Goal: Task Accomplishment & Management: Manage account settings

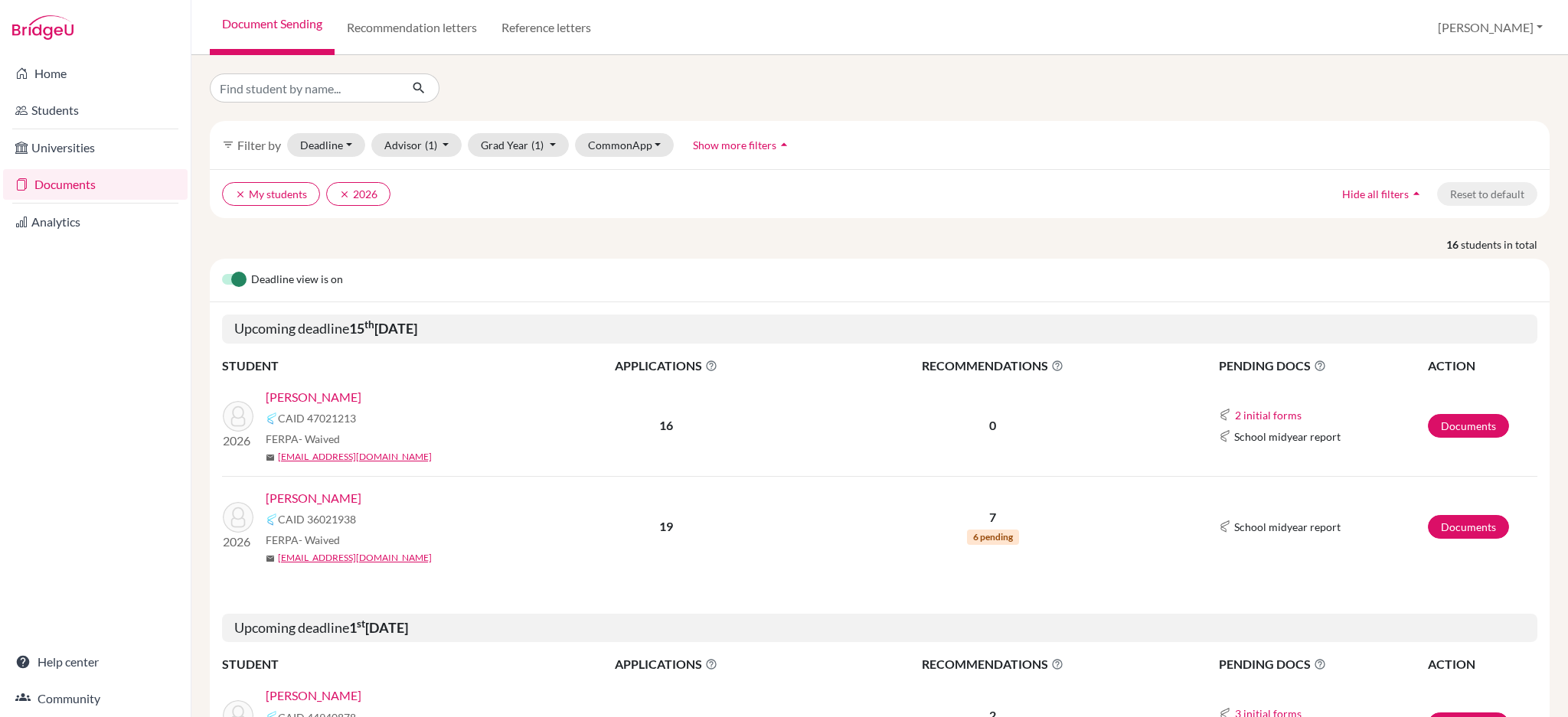
click at [304, 397] on link "[PERSON_NAME]" at bounding box center [313, 397] width 96 height 18
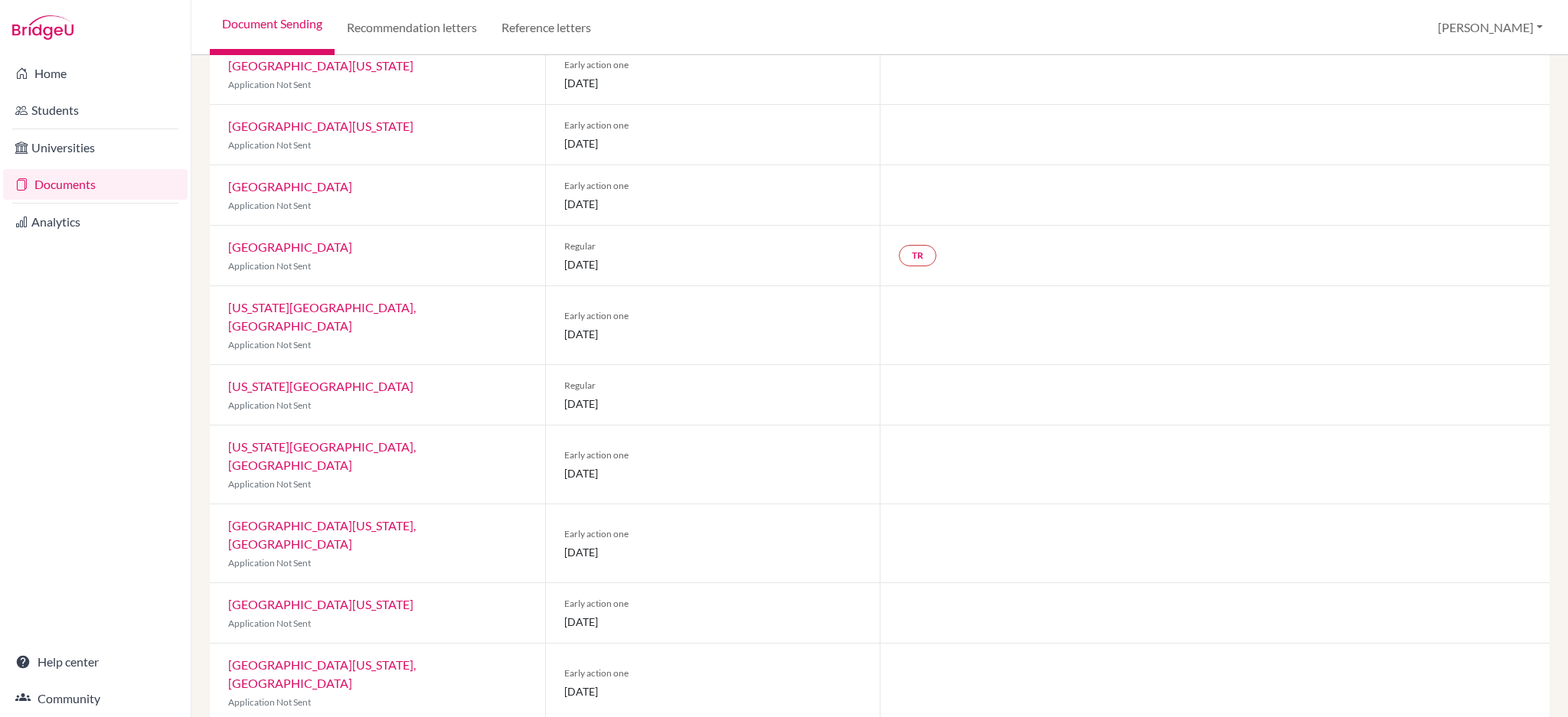
scroll to position [524, 0]
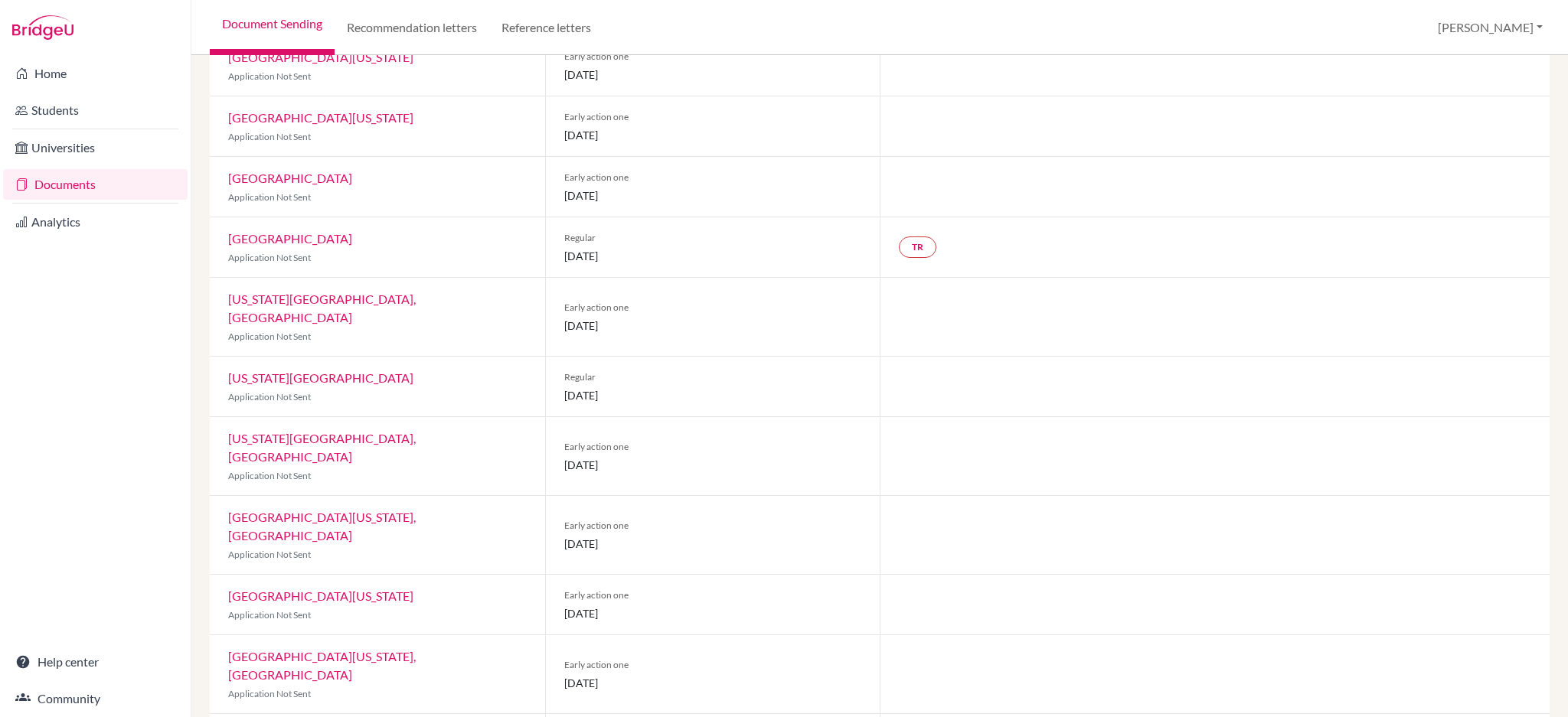
click at [57, 187] on link "Documents" at bounding box center [96, 184] width 185 height 30
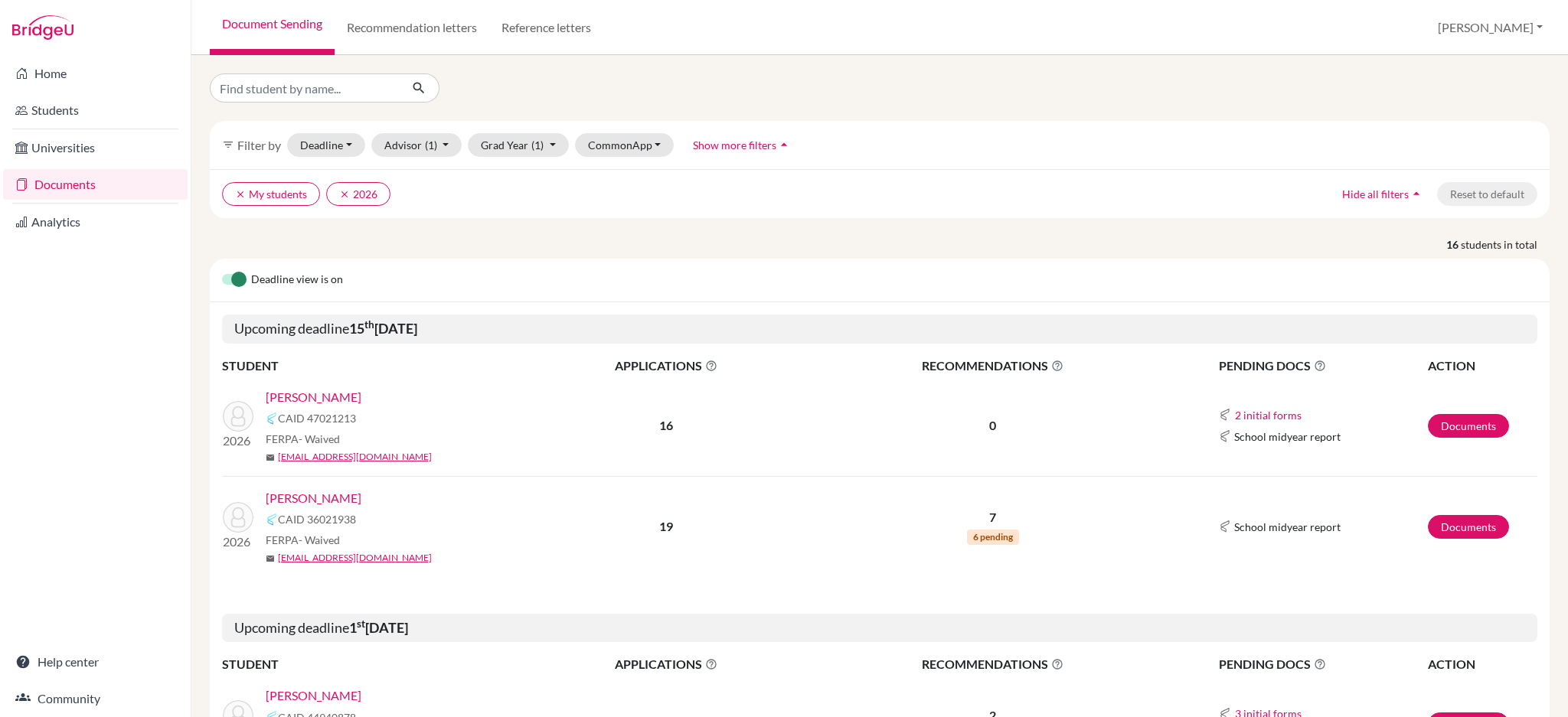
scroll to position [306, 0]
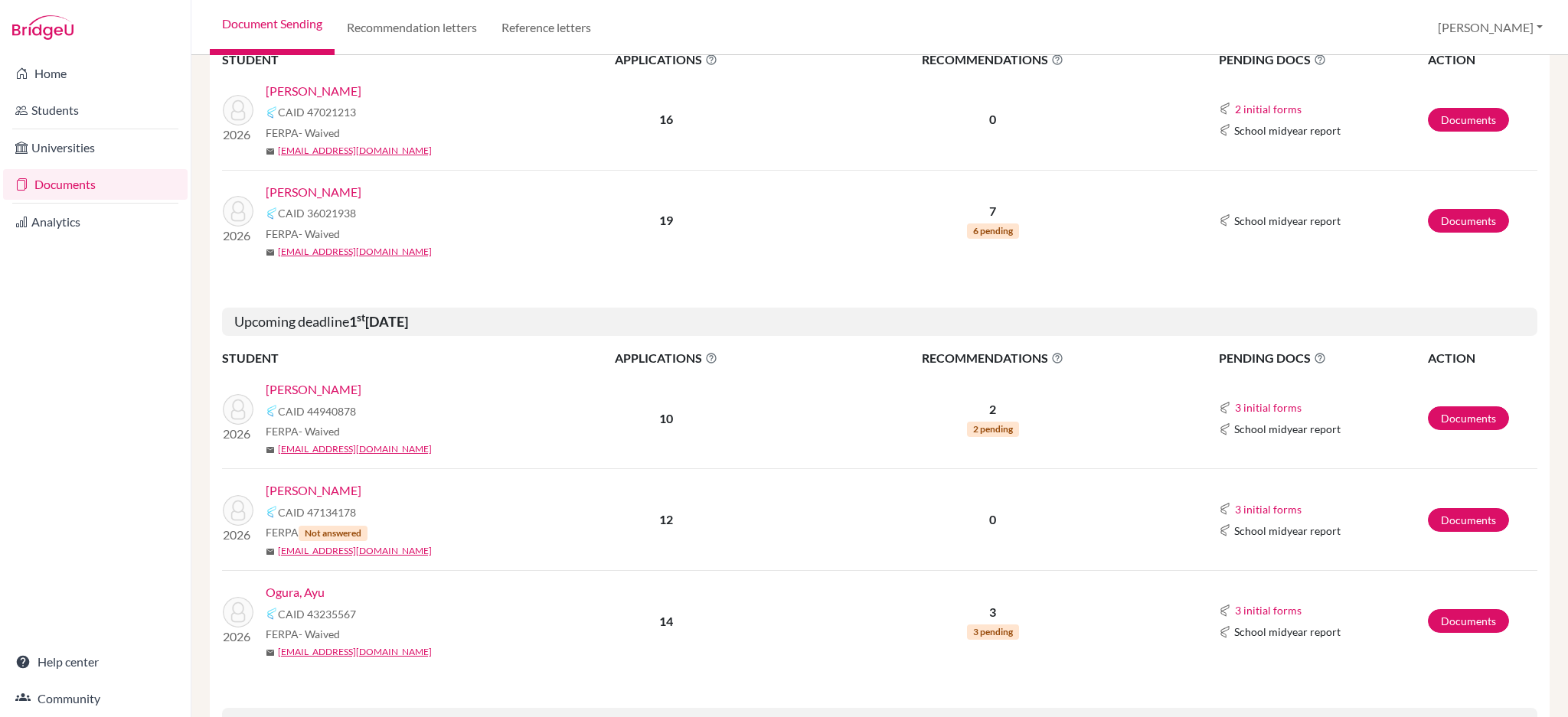
click at [295, 395] on link "Chen, Zack" at bounding box center [313, 389] width 96 height 18
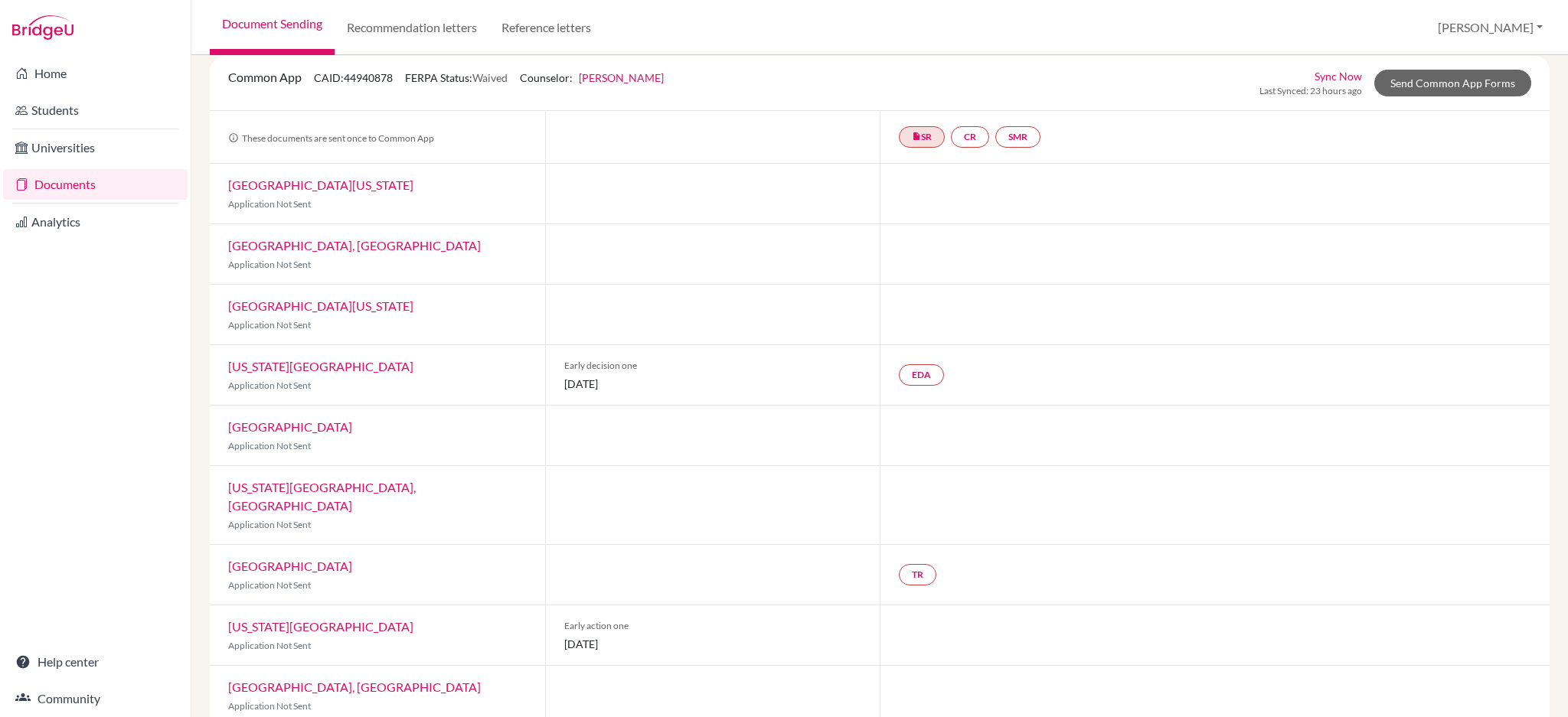
scroll to position [162, 0]
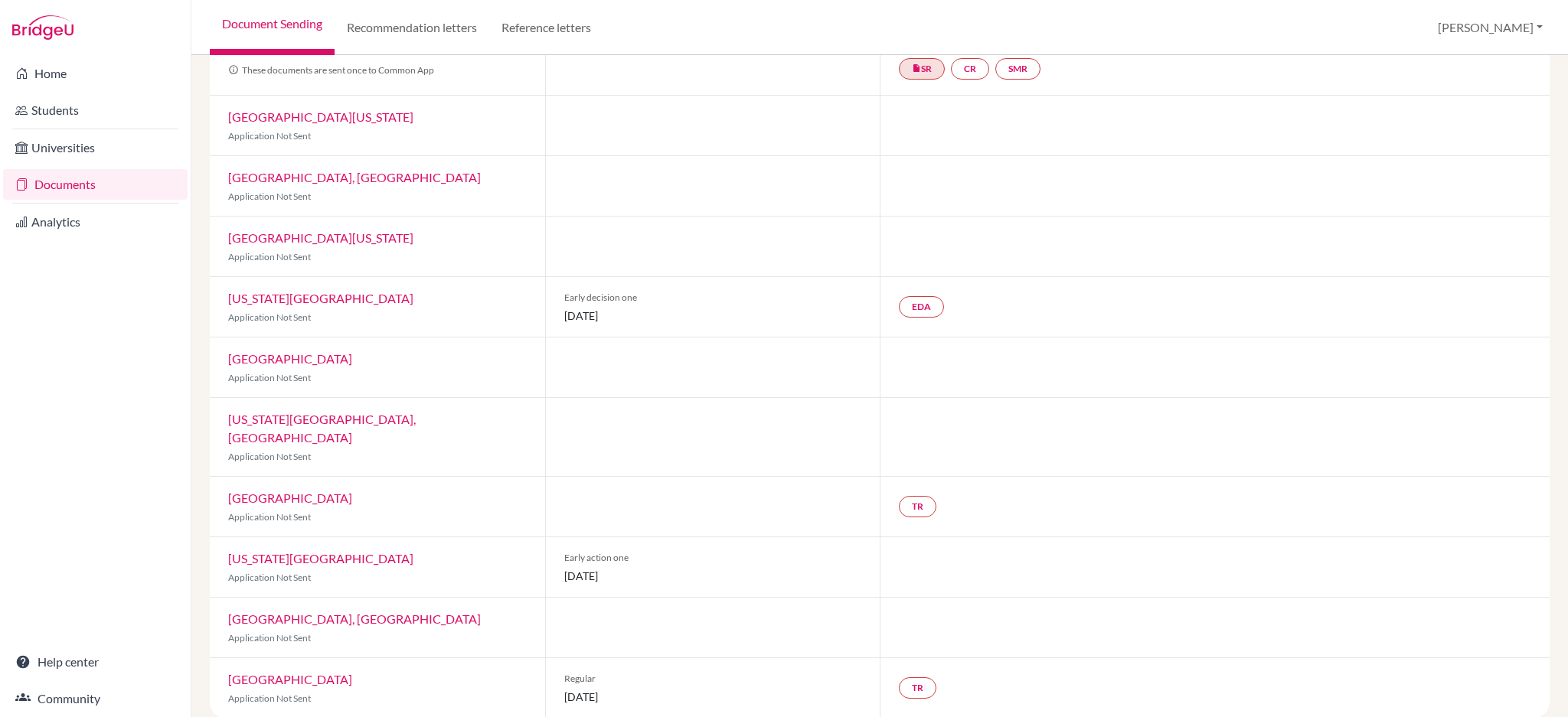
click at [90, 181] on link "Documents" at bounding box center [96, 184] width 185 height 30
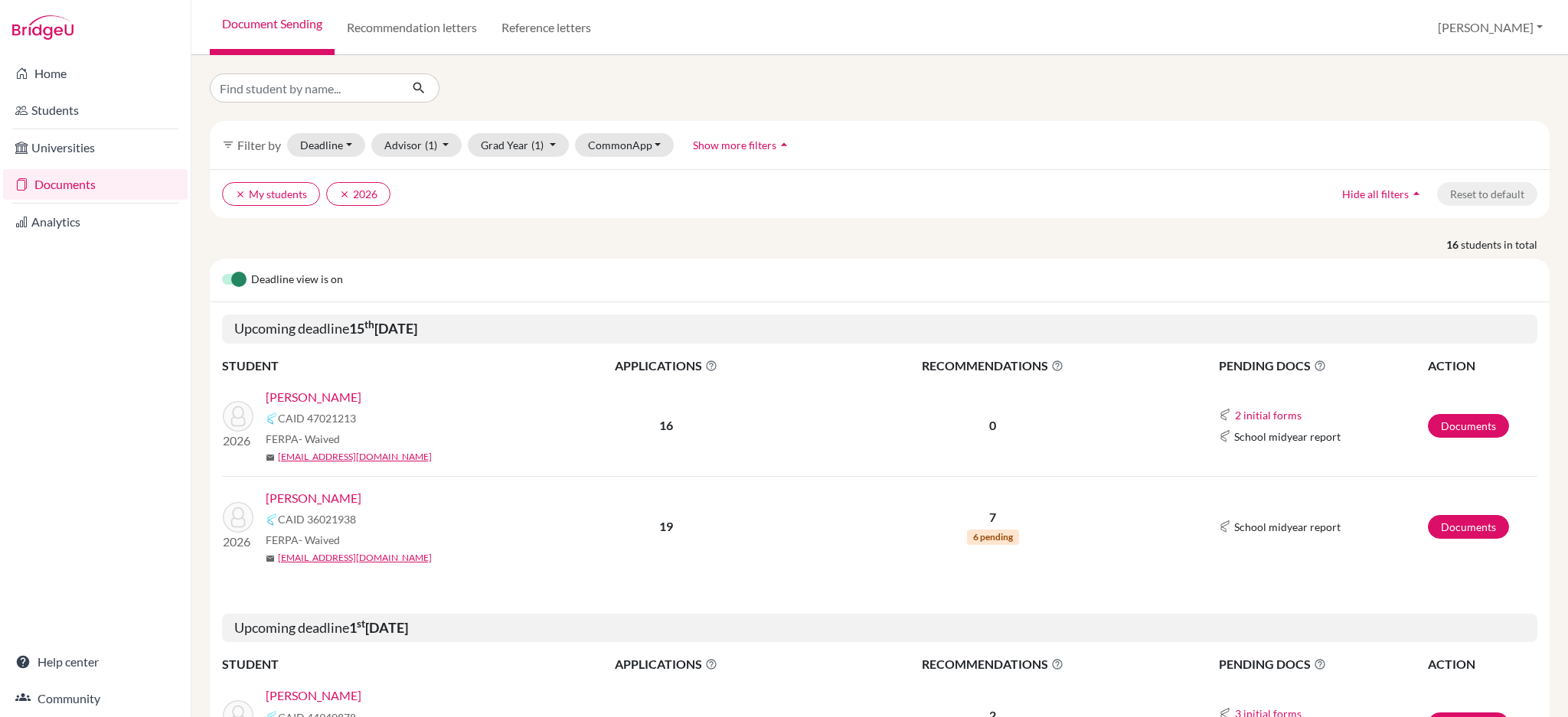
scroll to position [408, 0]
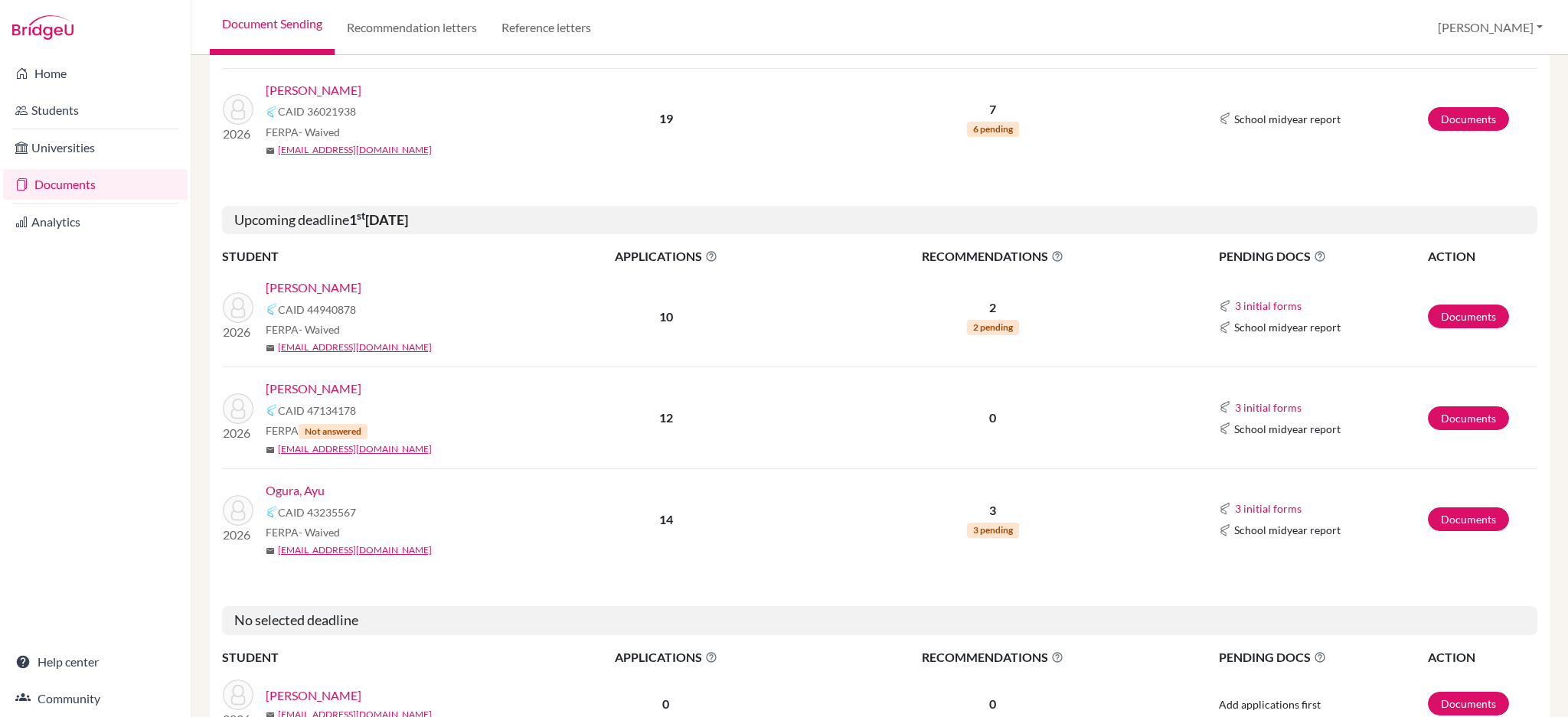
click at [313, 389] on link "[PERSON_NAME]" at bounding box center [313, 388] width 96 height 18
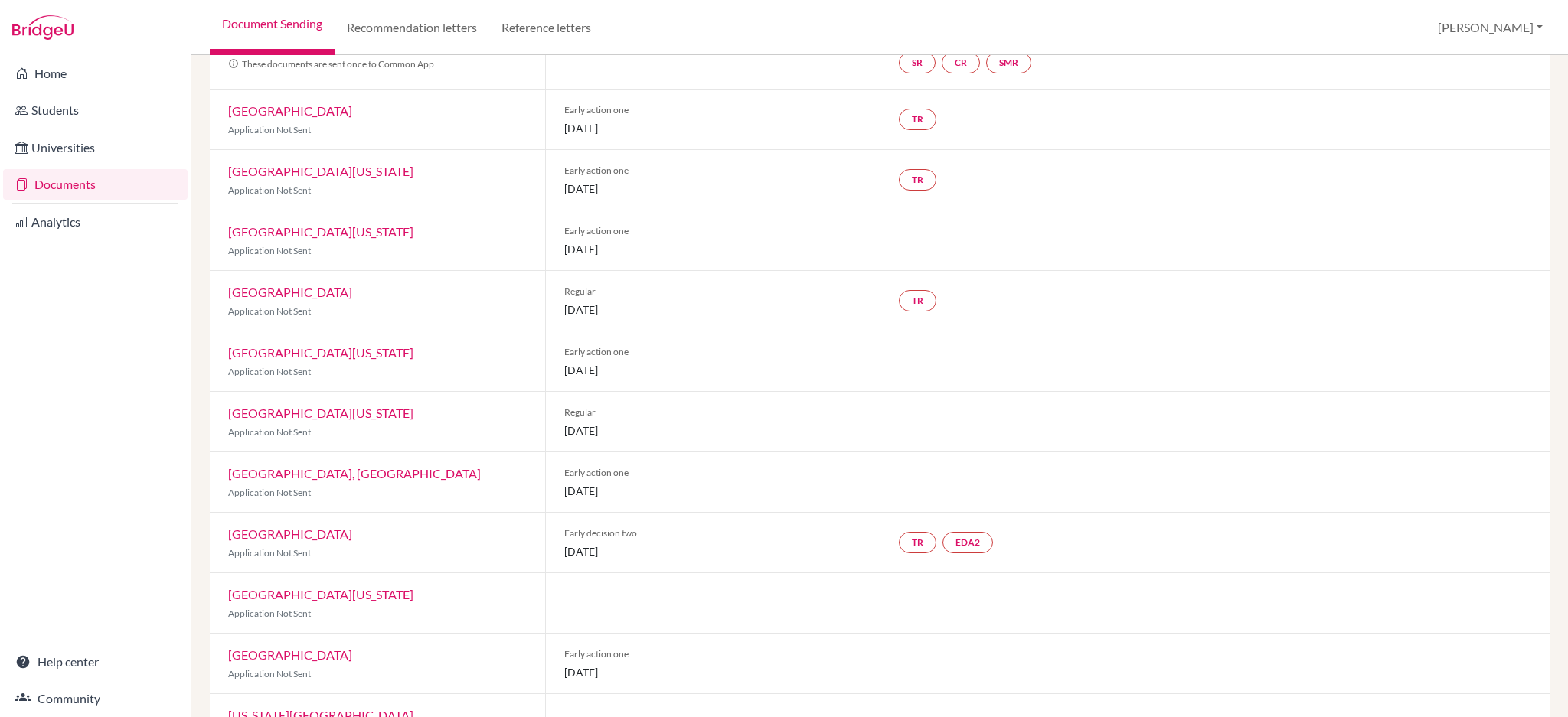
scroll to position [283, 0]
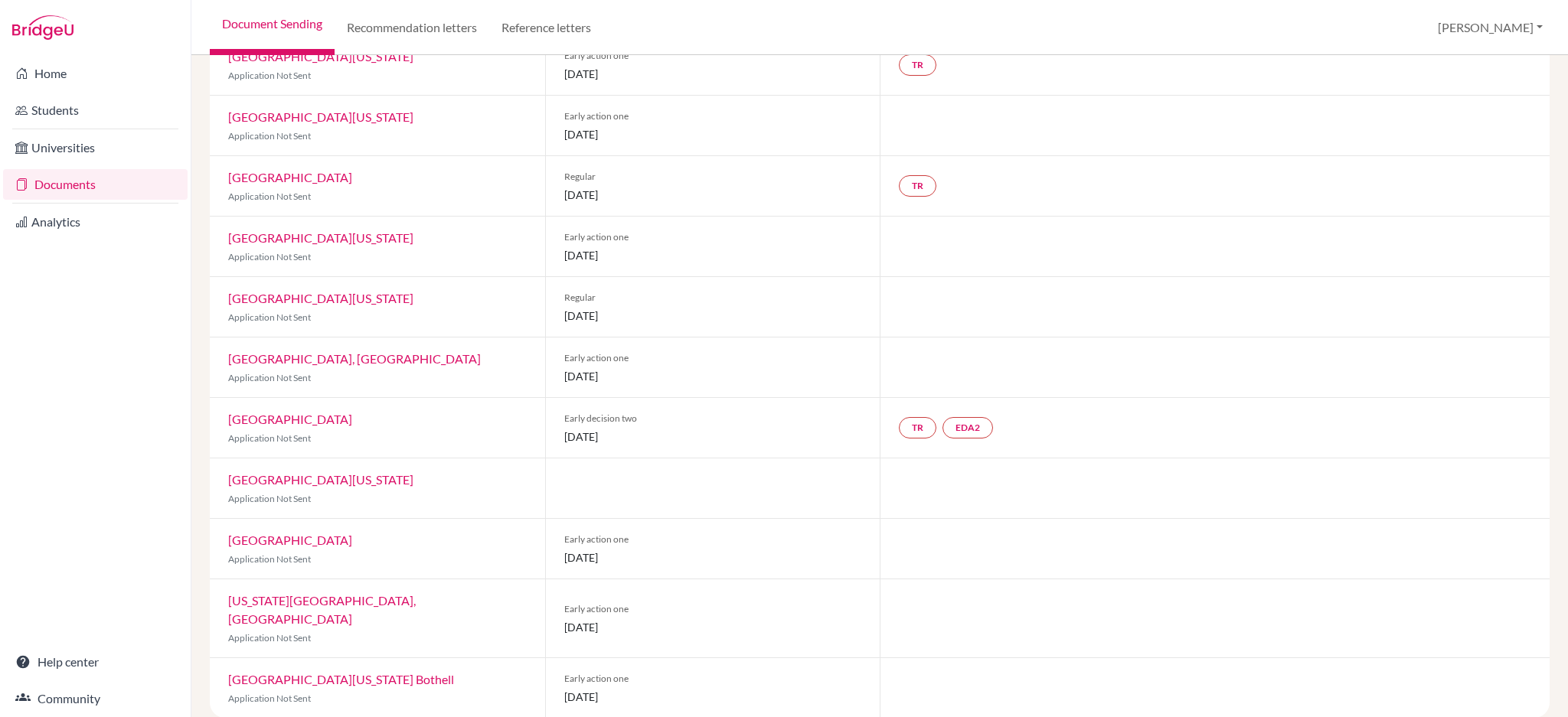
click at [33, 194] on link "Documents" at bounding box center [96, 184] width 185 height 30
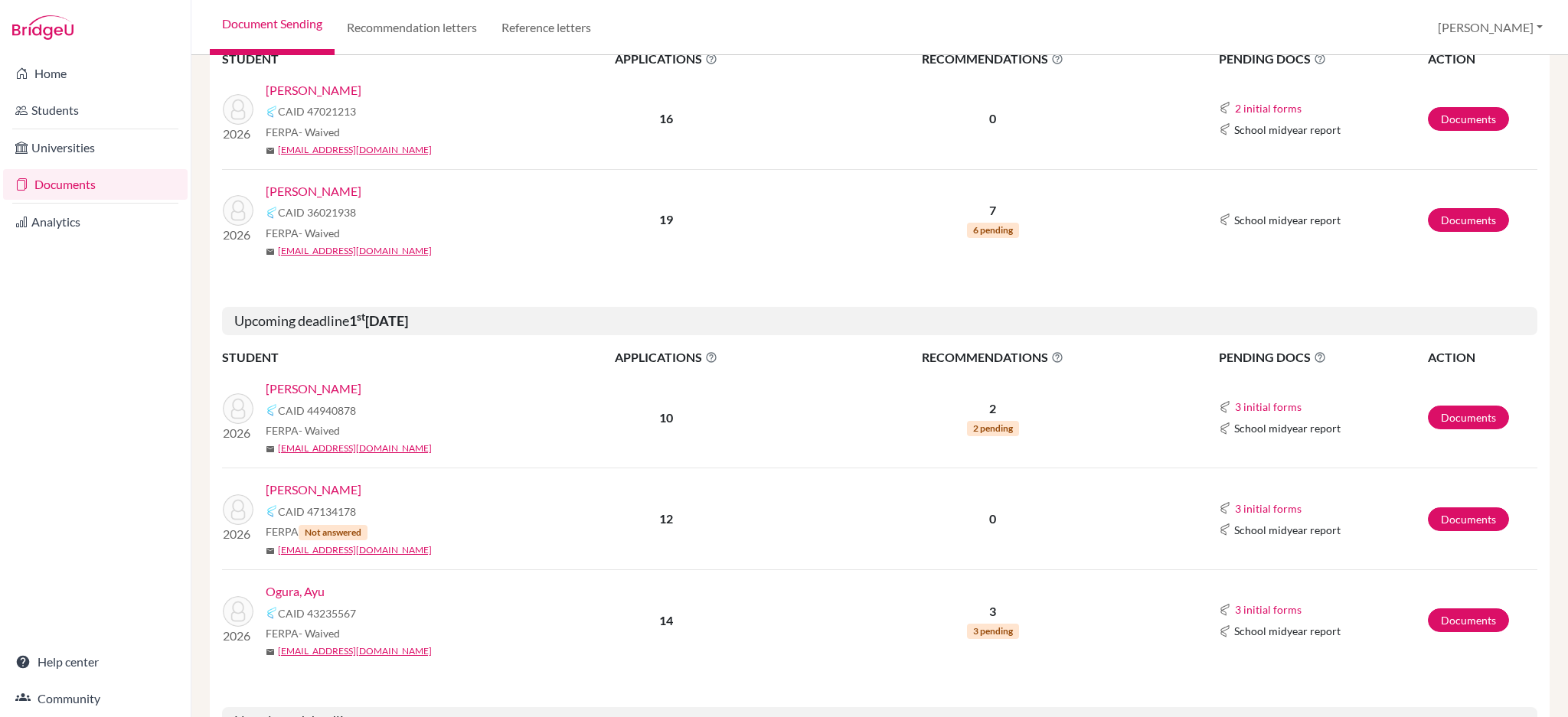
scroll to position [408, 0]
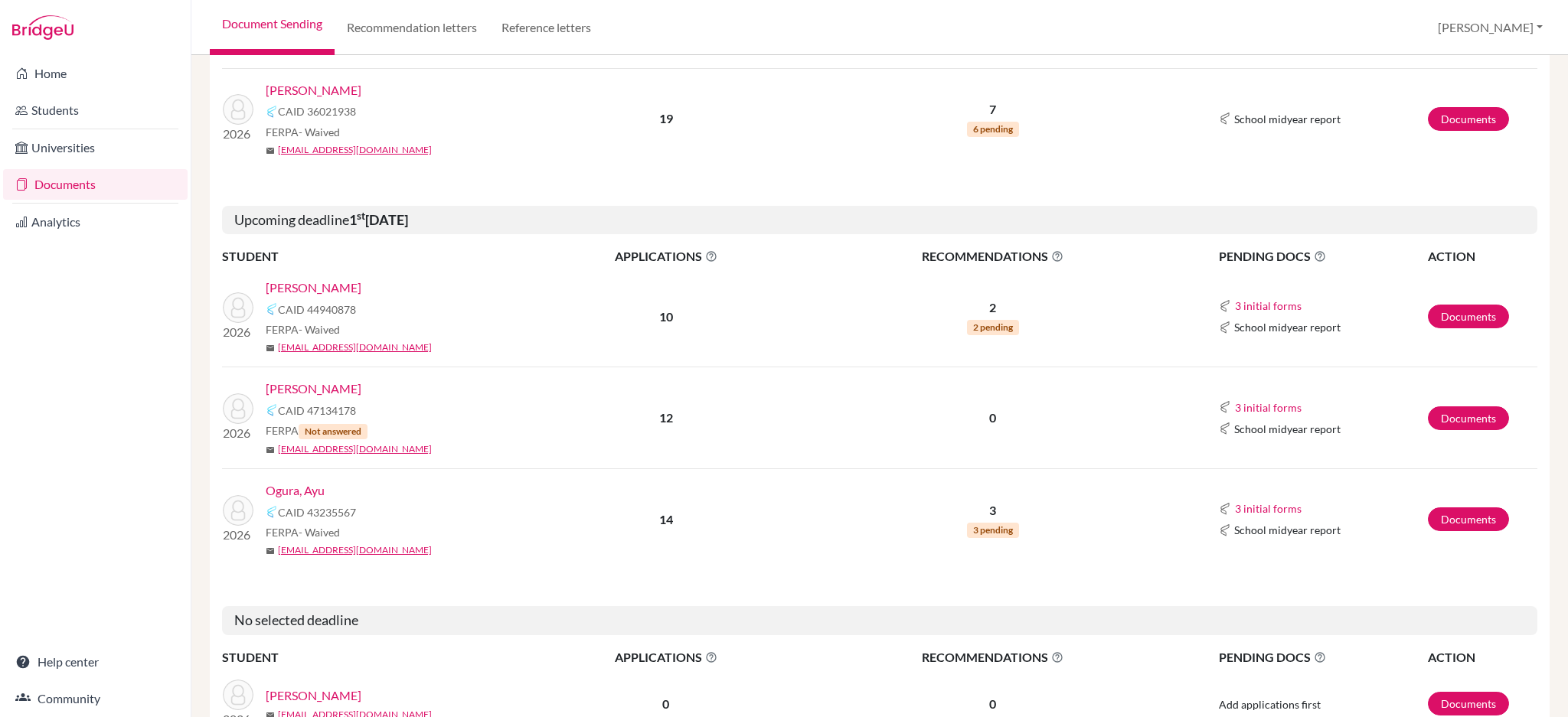
click at [321, 494] on link "Ogura, Ayu" at bounding box center [295, 490] width 59 height 18
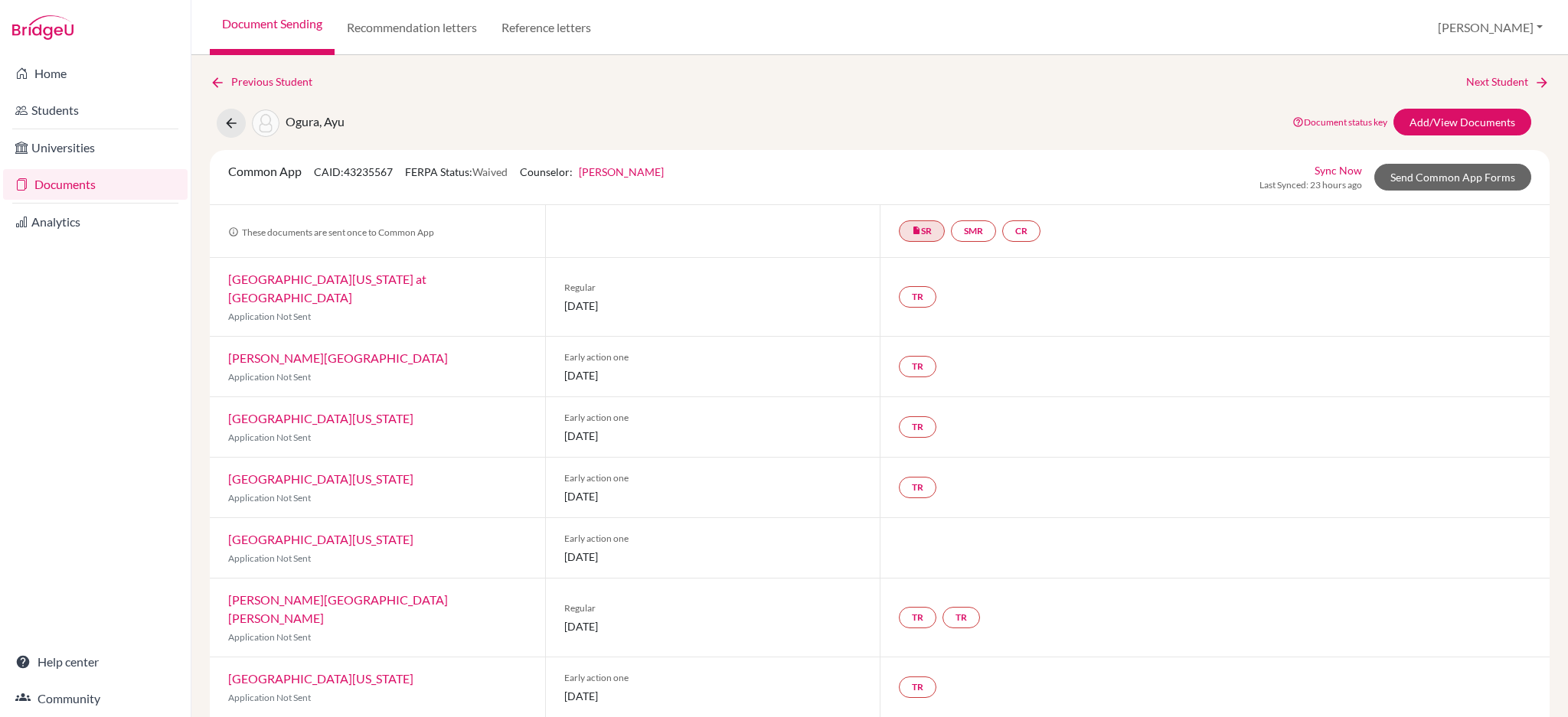
click at [66, 181] on link "Documents" at bounding box center [96, 184] width 185 height 30
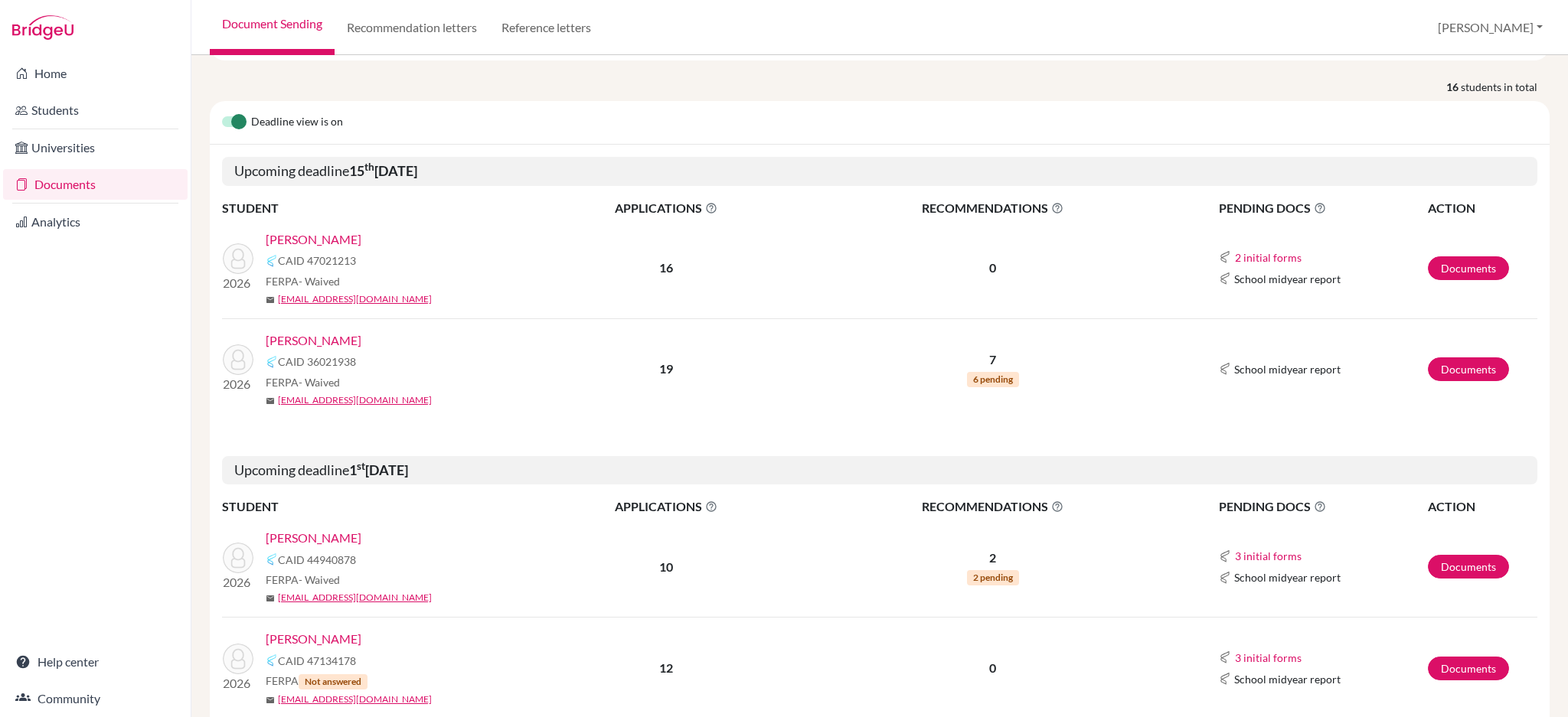
scroll to position [204, 0]
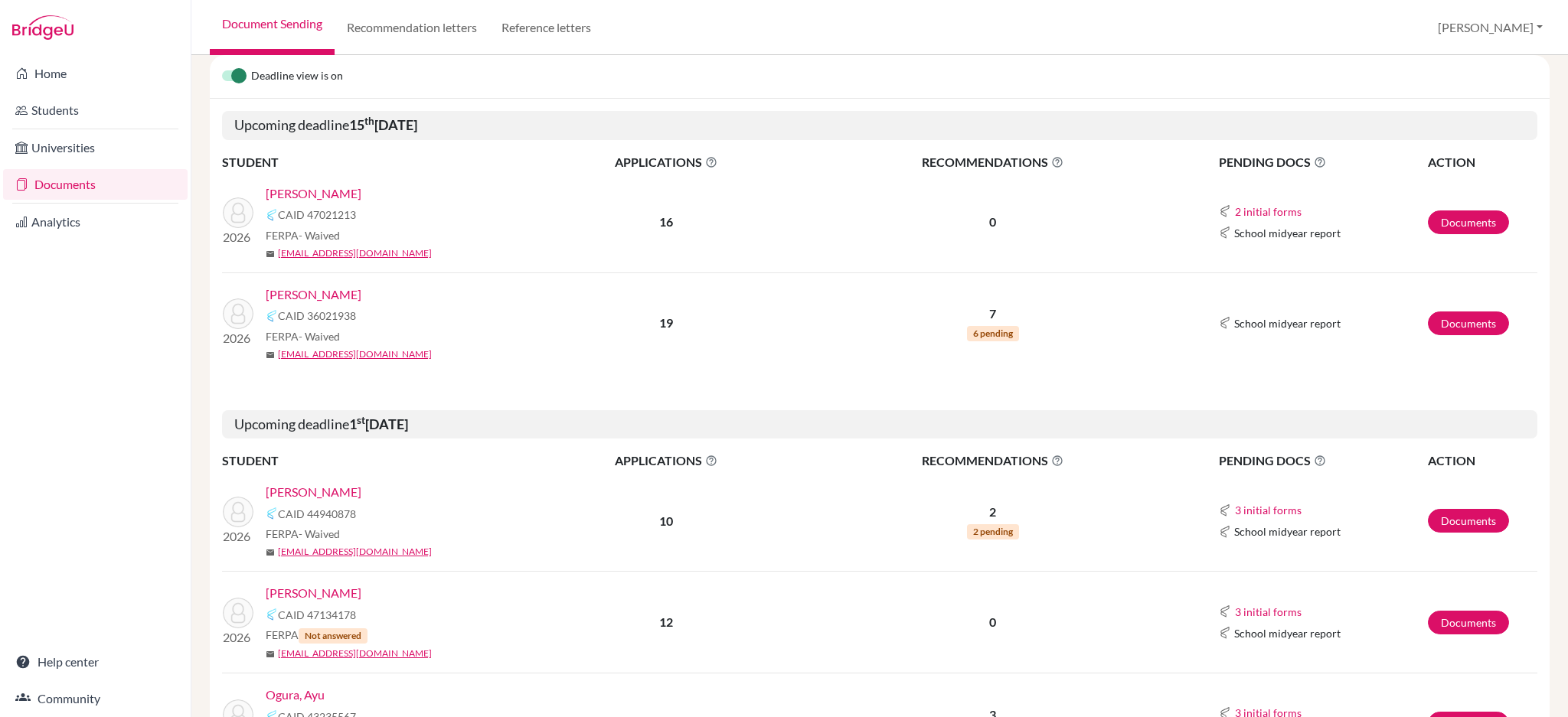
click at [338, 587] on link "[PERSON_NAME]" at bounding box center [313, 593] width 96 height 18
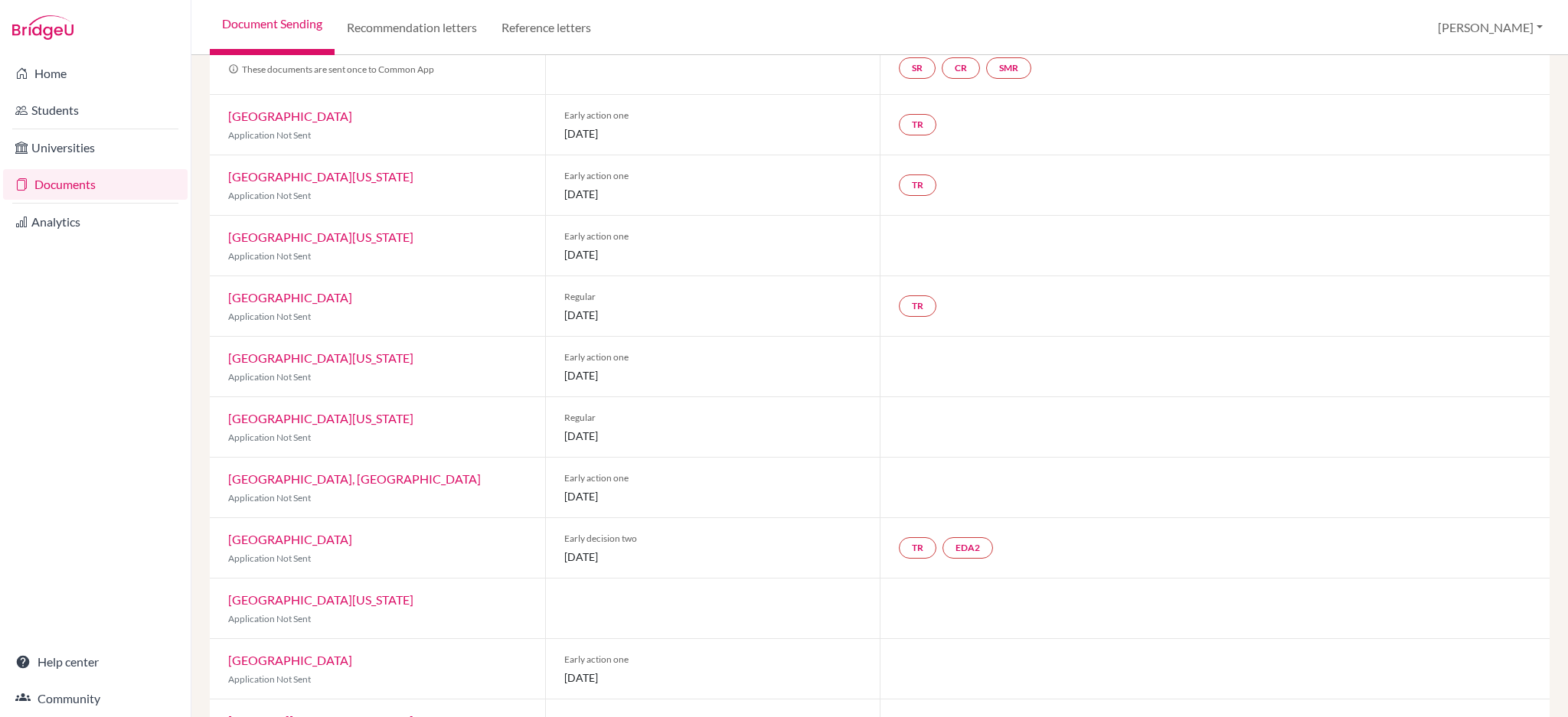
scroll to position [283, 0]
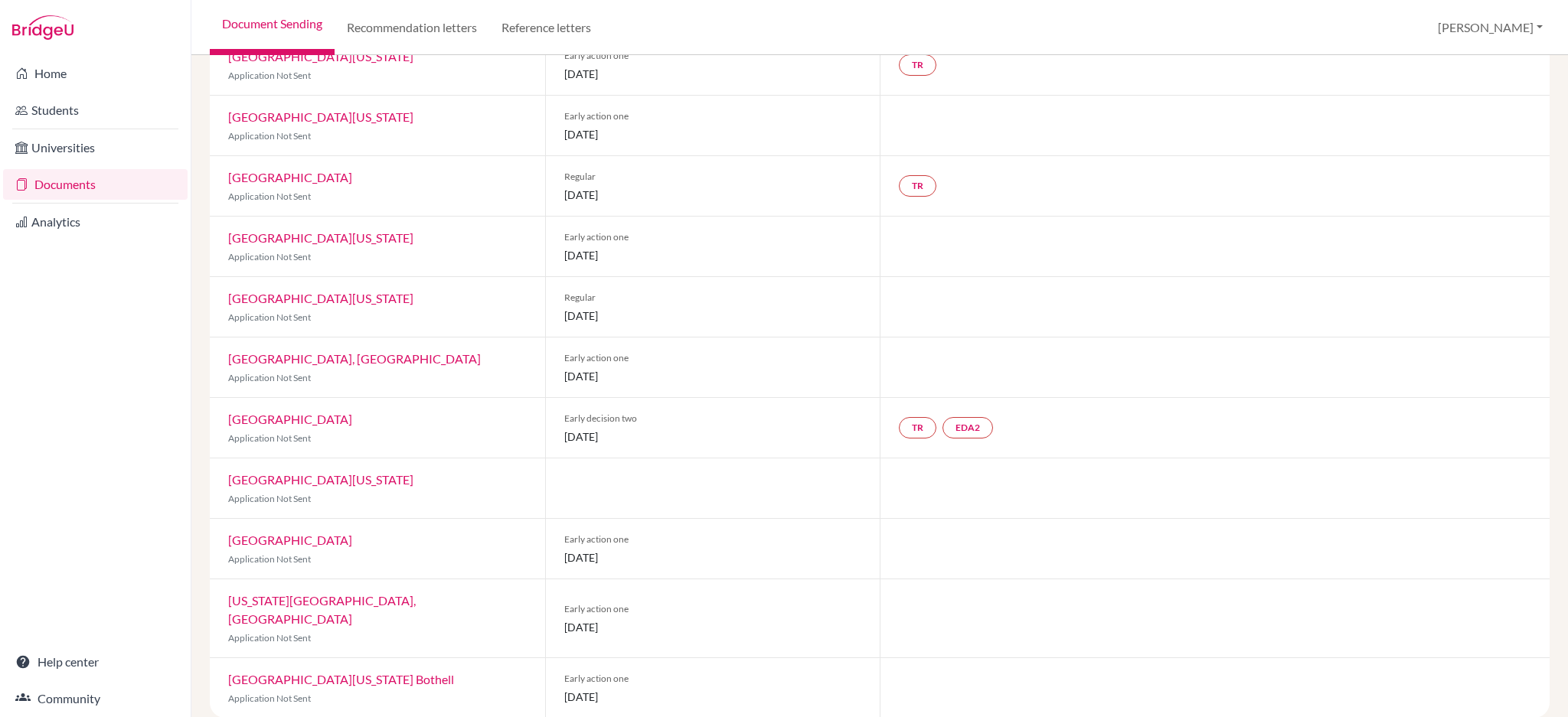
click at [71, 189] on link "Documents" at bounding box center [96, 184] width 185 height 30
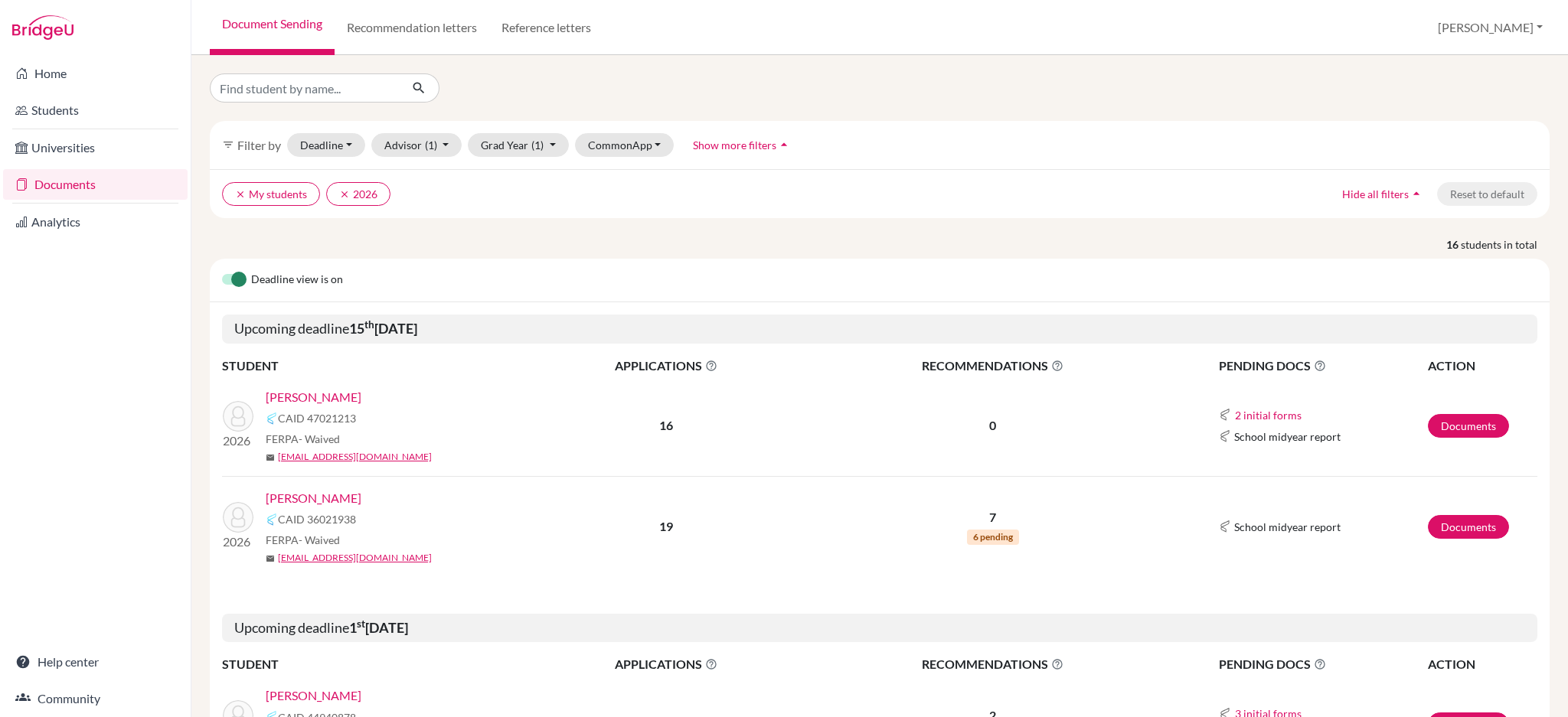
click at [302, 398] on link "[PERSON_NAME]" at bounding box center [313, 397] width 96 height 18
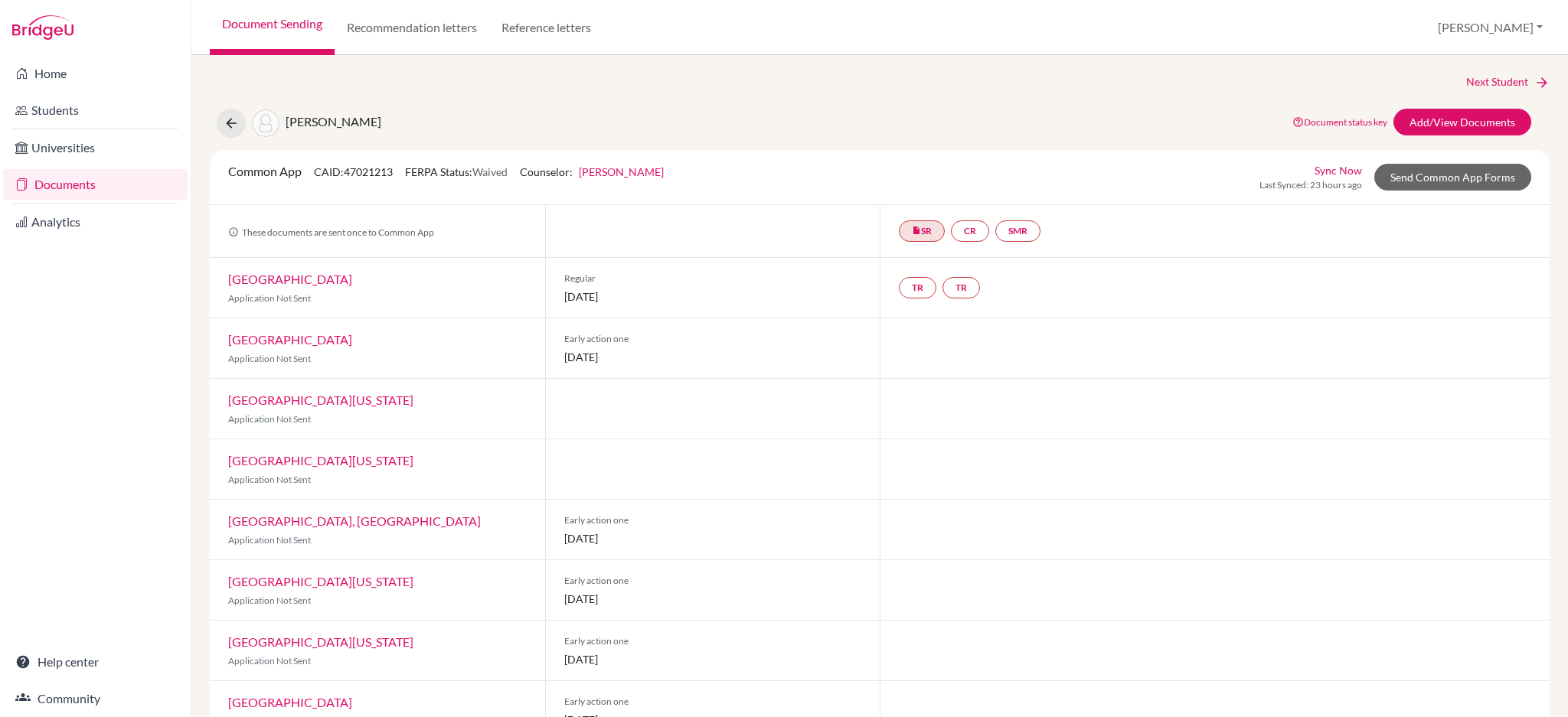
click at [76, 182] on link "Documents" at bounding box center [96, 184] width 185 height 30
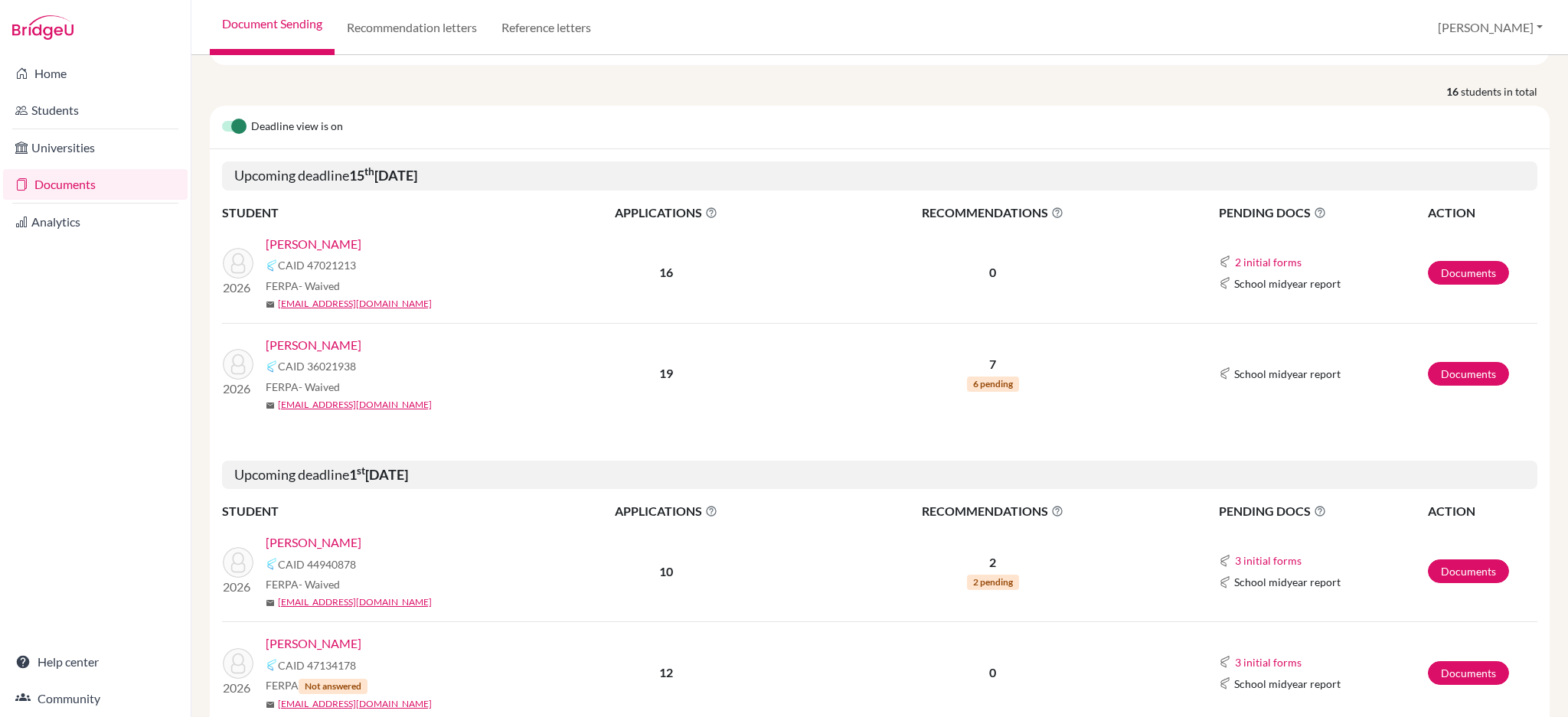
scroll to position [306, 0]
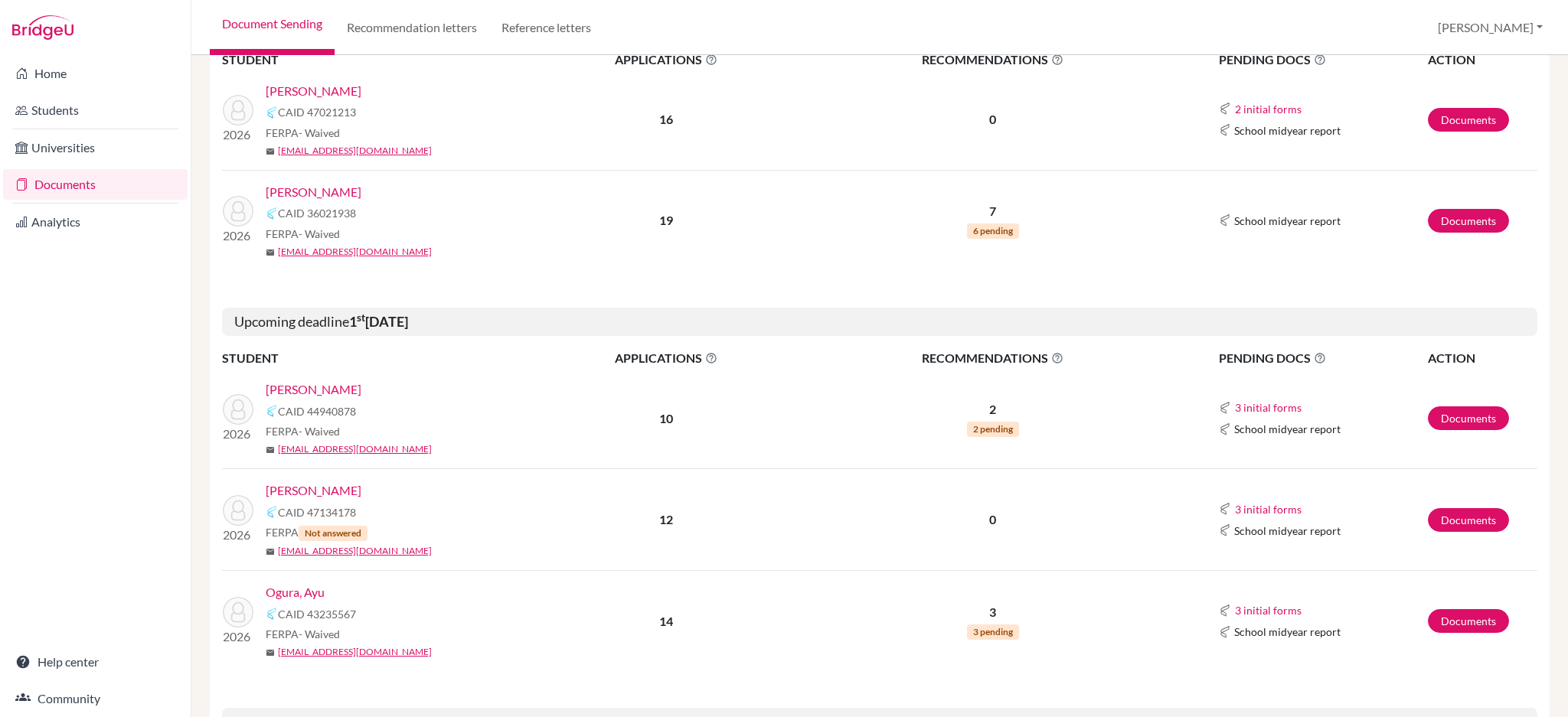
click at [291, 386] on link "Chen, Zack" at bounding box center [313, 389] width 96 height 18
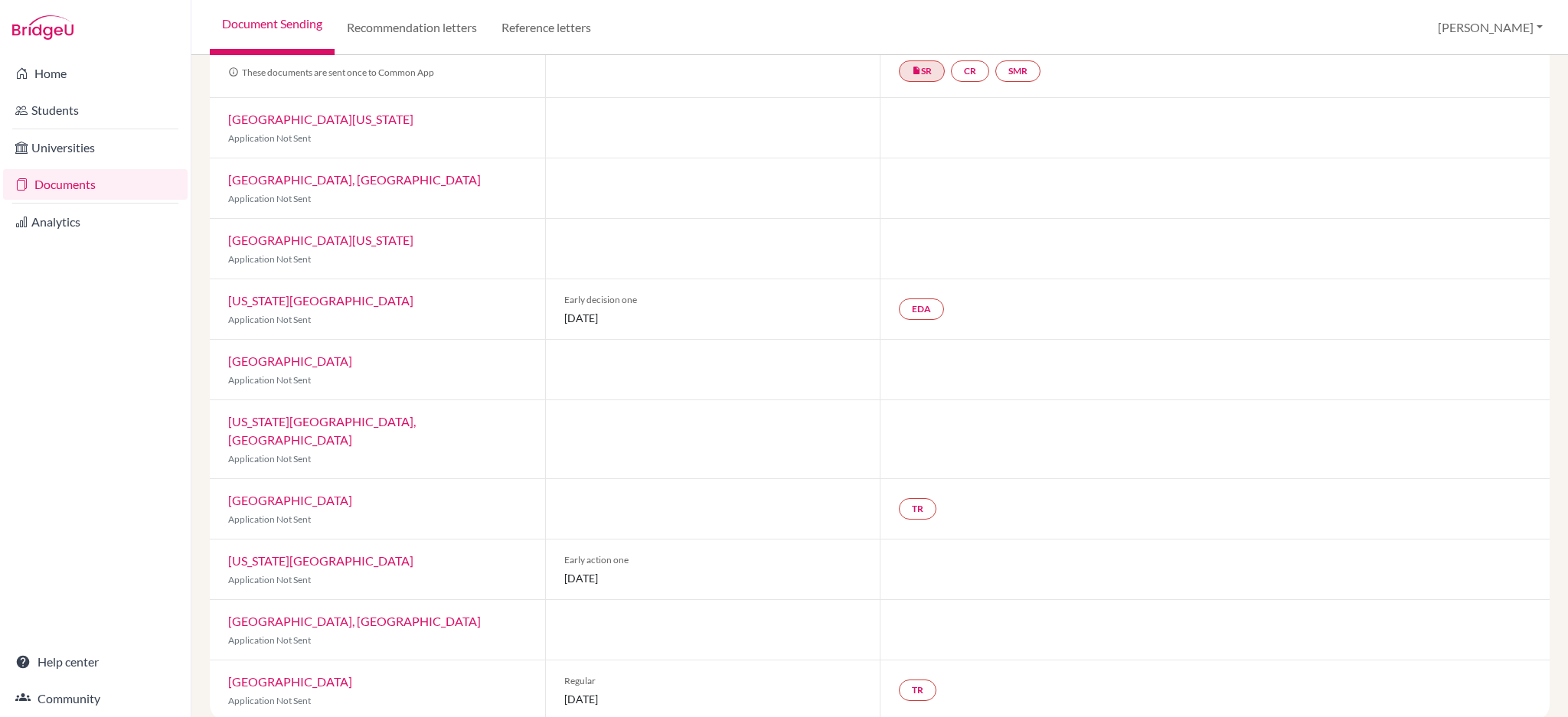
scroll to position [162, 0]
